Goal: Information Seeking & Learning: Find specific fact

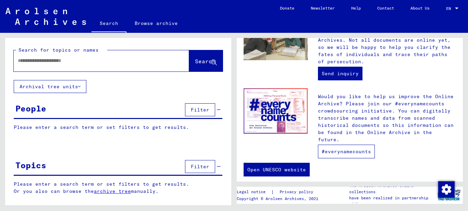
scroll to position [302, 0]
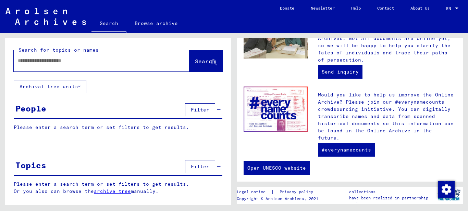
click at [77, 62] on input "text" at bounding box center [93, 60] width 151 height 7
type input "*********"
click at [198, 60] on span "Search" at bounding box center [205, 61] width 21 height 7
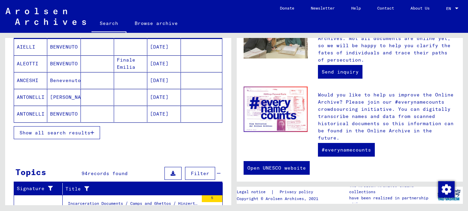
scroll to position [103, 0]
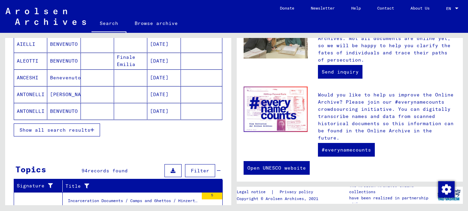
click at [93, 128] on icon "button" at bounding box center [92, 130] width 4 height 5
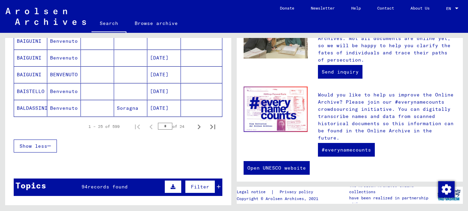
scroll to position [445, 0]
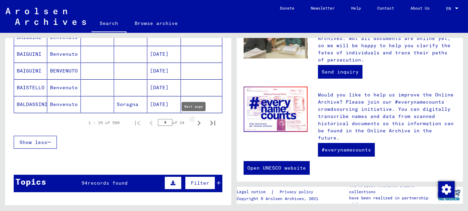
click at [194, 123] on icon "Next page" at bounding box center [199, 124] width 10 height 10
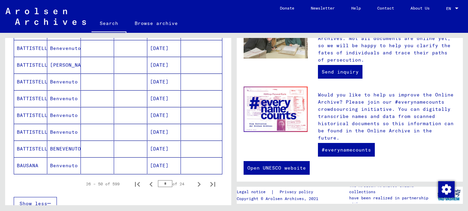
scroll to position [411, 0]
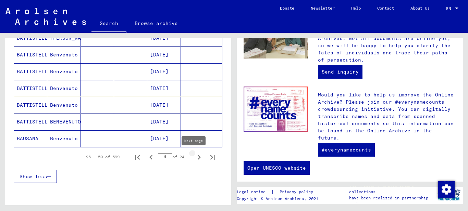
click at [198, 159] on icon "Next page" at bounding box center [199, 157] width 3 height 5
click at [194, 157] on icon "Next page" at bounding box center [199, 158] width 10 height 10
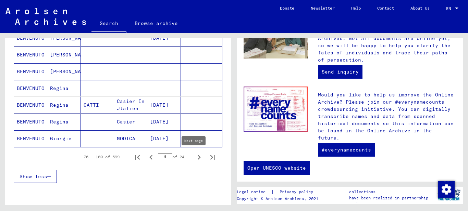
click at [194, 158] on icon "Next page" at bounding box center [199, 158] width 10 height 10
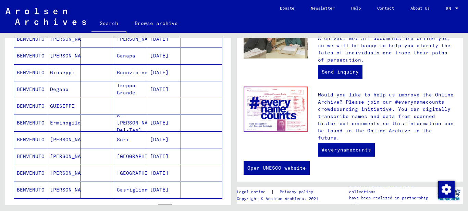
scroll to position [377, 0]
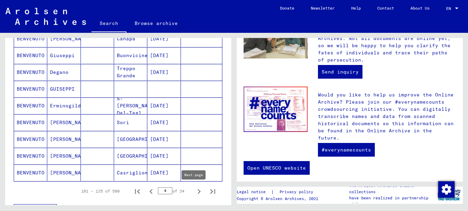
click at [194, 191] on icon "Next page" at bounding box center [199, 192] width 10 height 10
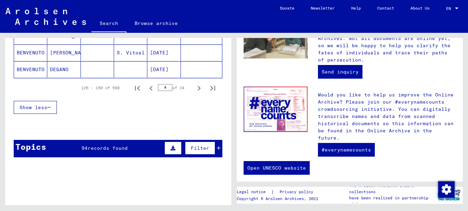
scroll to position [412, 0]
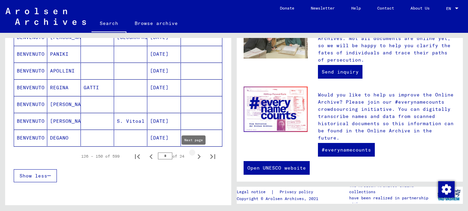
click at [196, 158] on icon "Next page" at bounding box center [199, 157] width 10 height 10
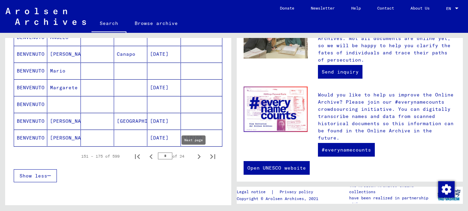
click at [198, 159] on icon "Next page" at bounding box center [199, 157] width 3 height 5
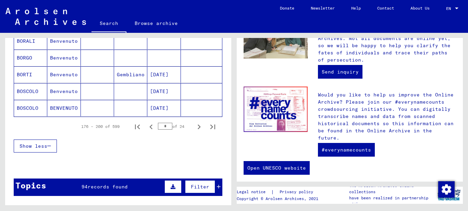
scroll to position [446, 0]
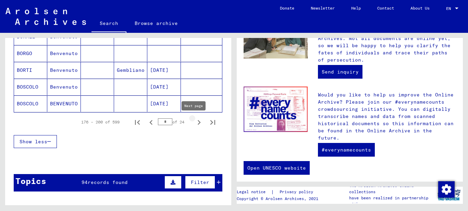
click at [194, 123] on icon "Next page" at bounding box center [199, 123] width 10 height 10
click at [194, 122] on icon "Next page" at bounding box center [199, 123] width 10 height 10
click at [195, 121] on icon "Next page" at bounding box center [199, 123] width 10 height 10
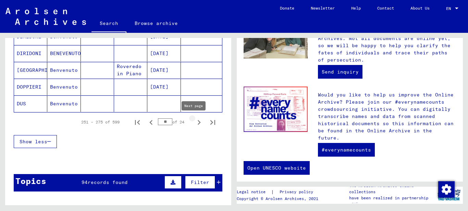
click at [194, 120] on icon "Next page" at bounding box center [199, 123] width 10 height 10
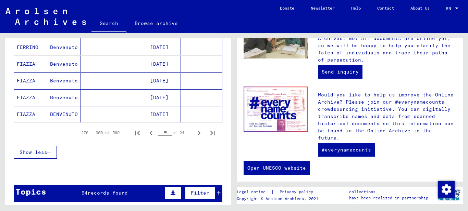
scroll to position [445, 0]
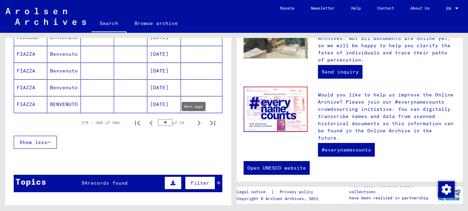
click at [196, 123] on icon "Next page" at bounding box center [199, 124] width 10 height 10
click at [195, 123] on icon "Next page" at bounding box center [199, 124] width 10 height 10
click at [196, 124] on icon "Next page" at bounding box center [199, 124] width 10 height 10
click at [196, 125] on icon "Next page" at bounding box center [199, 124] width 10 height 10
click at [195, 122] on icon "Next page" at bounding box center [199, 124] width 10 height 10
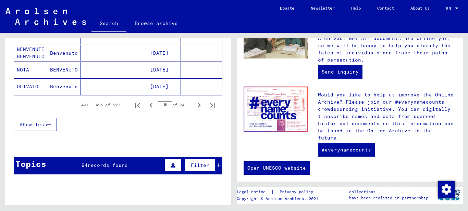
scroll to position [480, 0]
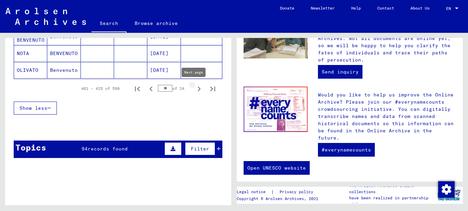
click at [196, 89] on icon "Next page" at bounding box center [199, 89] width 10 height 10
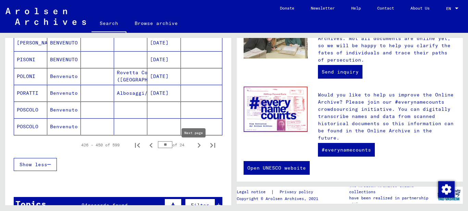
scroll to position [411, 0]
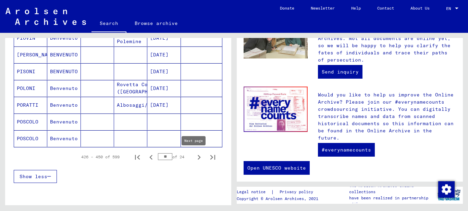
click at [198, 159] on icon "Next page" at bounding box center [199, 157] width 3 height 5
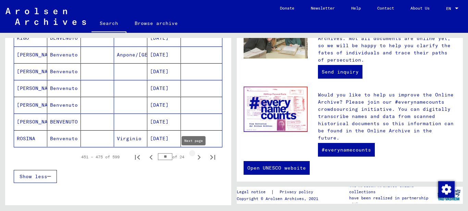
click at [198, 157] on icon "Next page" at bounding box center [199, 157] width 3 height 5
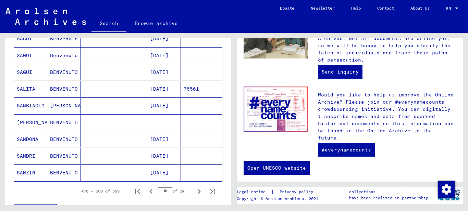
scroll to position [445, 0]
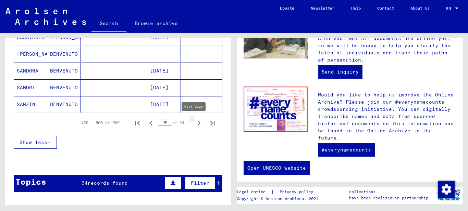
click at [198, 122] on icon "Next page" at bounding box center [199, 123] width 3 height 5
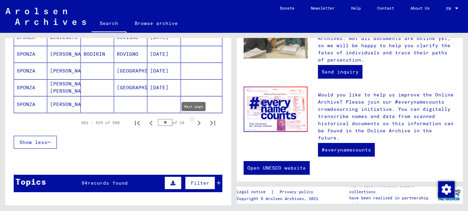
click at [195, 122] on icon "Next page" at bounding box center [199, 124] width 10 height 10
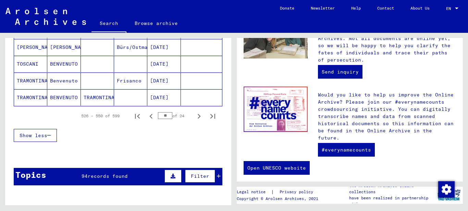
scroll to position [446, 0]
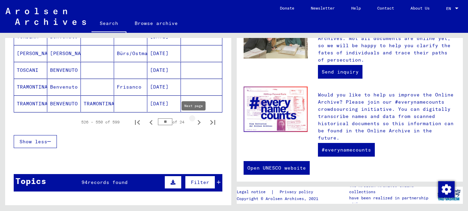
click at [194, 119] on icon "Next page" at bounding box center [199, 123] width 10 height 10
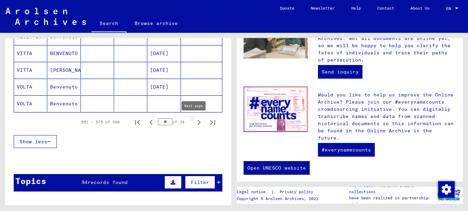
click at [195, 121] on icon "Next page" at bounding box center [199, 123] width 10 height 10
type input "**"
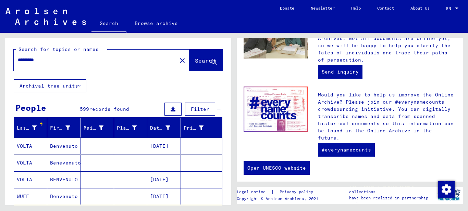
scroll to position [0, 0]
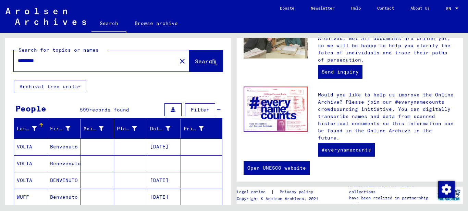
click at [78, 60] on input "*********" at bounding box center [93, 60] width 151 height 7
type input "**********"
click at [197, 60] on span "Search" at bounding box center [205, 61] width 21 height 7
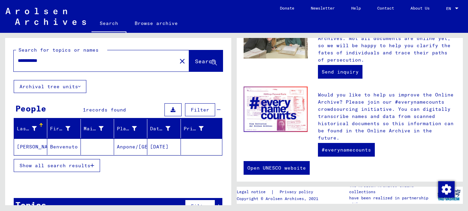
scroll to position [18, 0]
